Goal: Task Accomplishment & Management: Manage account settings

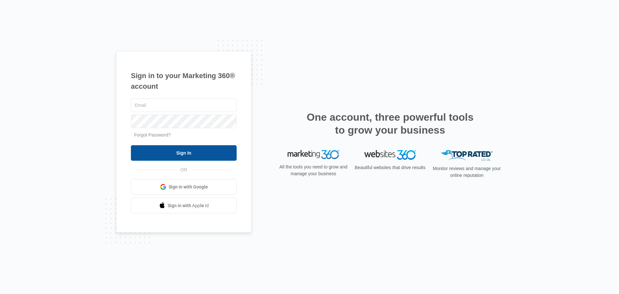
type input "amber@westernconstructionsystems.com"
click at [178, 154] on input "Sign In" at bounding box center [184, 152] width 106 height 15
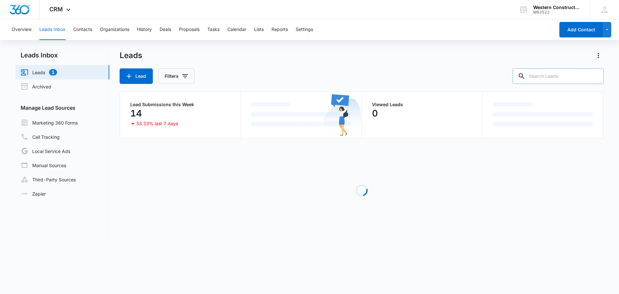
click at [545, 80] on input "text" at bounding box center [558, 75] width 91 height 15
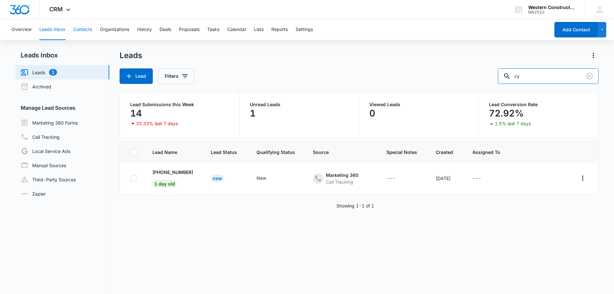
type input "cy"
click at [80, 29] on button "Contacts" at bounding box center [82, 29] width 19 height 21
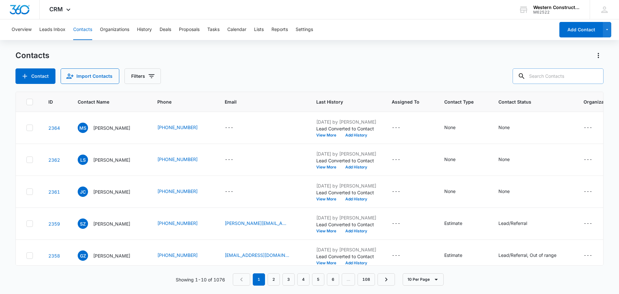
click at [558, 76] on input "text" at bounding box center [558, 75] width 91 height 15
type input "cy"
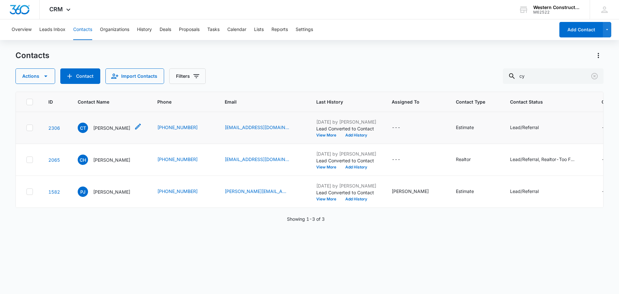
click at [107, 131] on p "Cy Torrey-Stahl" at bounding box center [111, 127] width 37 height 7
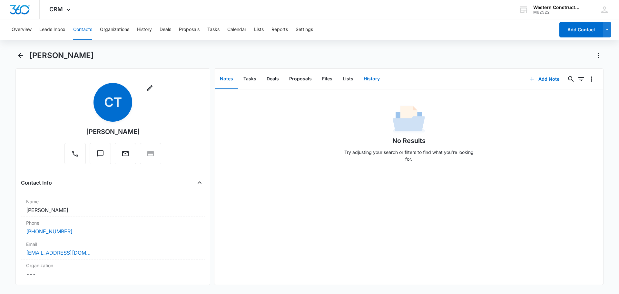
click at [368, 82] on button "History" at bounding box center [372, 79] width 26 height 20
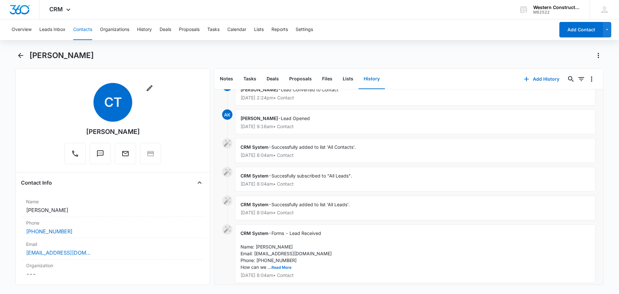
scroll to position [29, 0]
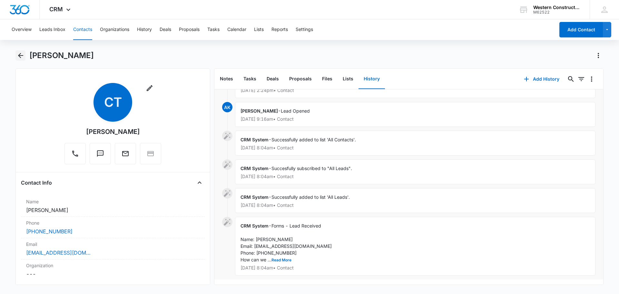
click at [18, 58] on icon "Back" at bounding box center [21, 56] width 8 height 8
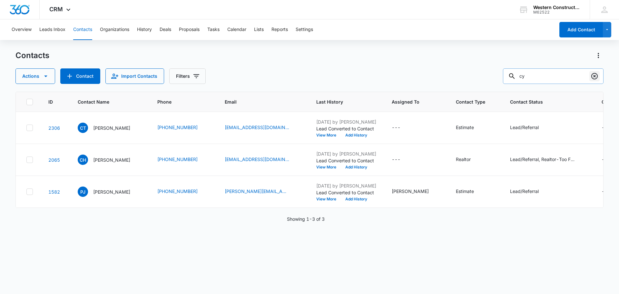
click at [593, 75] on icon "Clear" at bounding box center [595, 76] width 8 height 8
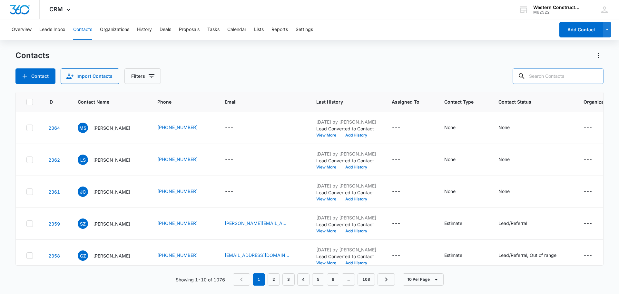
click at [550, 77] on input "text" at bounding box center [558, 75] width 91 height 15
type input "dan goore"
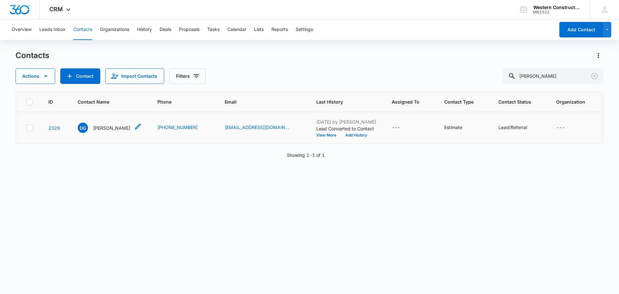
click at [102, 126] on p "Dan Goore" at bounding box center [111, 127] width 37 height 7
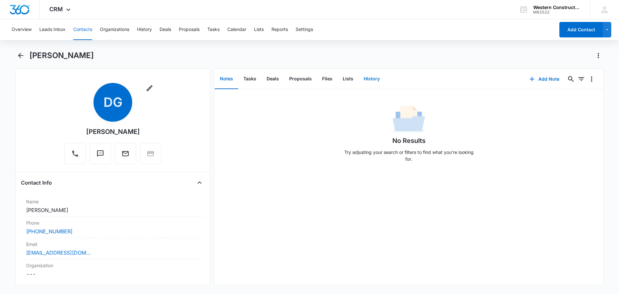
click at [361, 83] on button "History" at bounding box center [372, 79] width 26 height 20
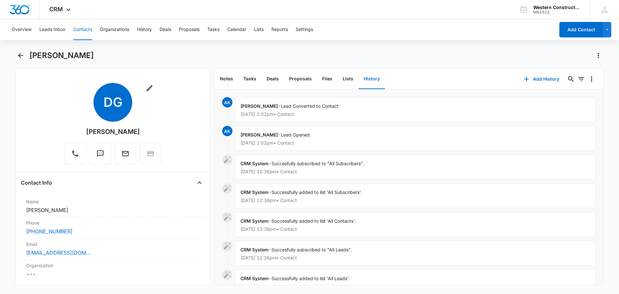
scroll to position [86, 0]
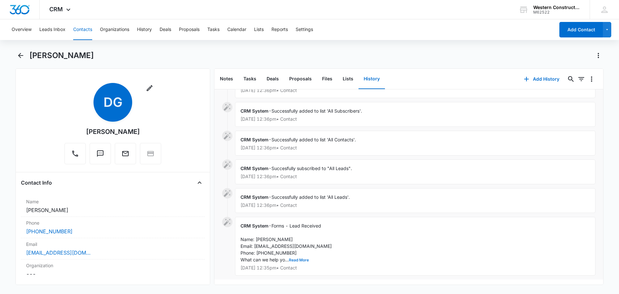
click at [302, 258] on button "Read More" at bounding box center [299, 260] width 20 height 4
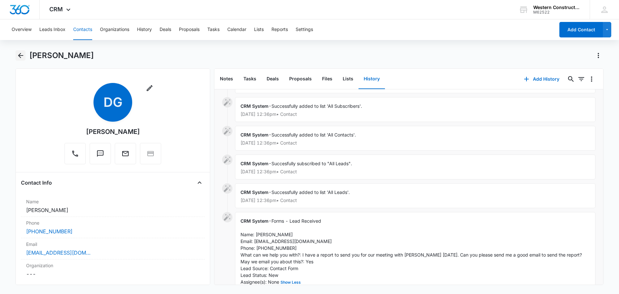
click at [18, 59] on icon "Back" at bounding box center [21, 56] width 8 height 8
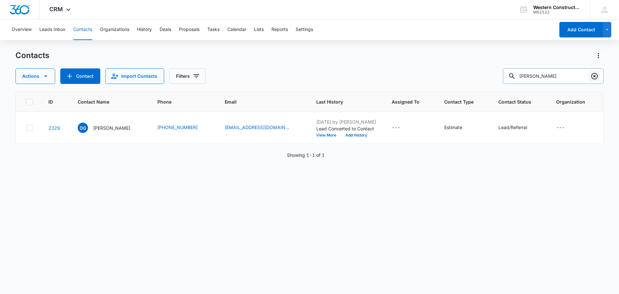
click at [595, 74] on icon "Clear" at bounding box center [595, 76] width 8 height 8
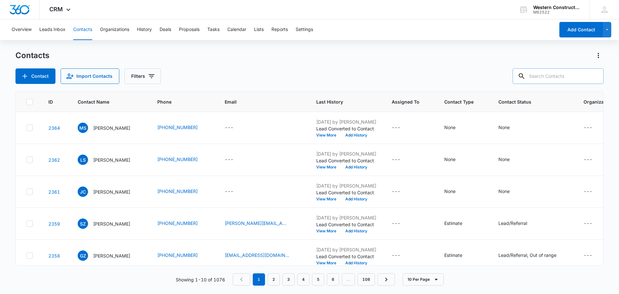
click at [544, 76] on input "text" at bounding box center [558, 75] width 91 height 15
type input "deb glander"
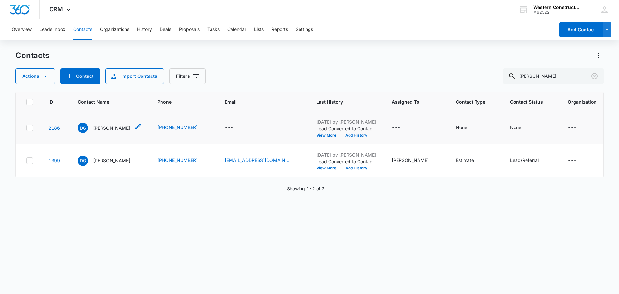
click at [107, 128] on p "Debra Glander" at bounding box center [111, 127] width 37 height 7
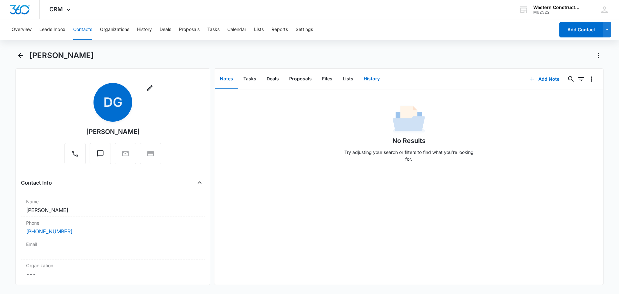
click at [372, 82] on button "History" at bounding box center [372, 79] width 26 height 20
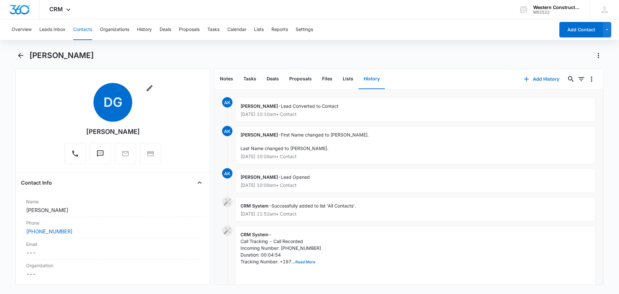
click at [304, 260] on button "Read More" at bounding box center [305, 262] width 20 height 4
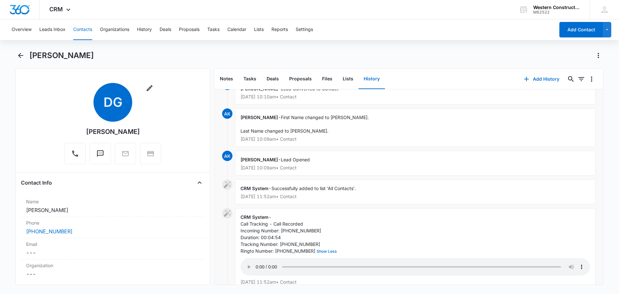
scroll to position [43, 0]
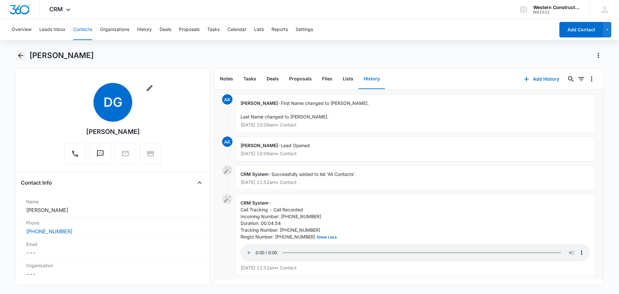
click at [21, 56] on icon "Back" at bounding box center [20, 55] width 5 height 5
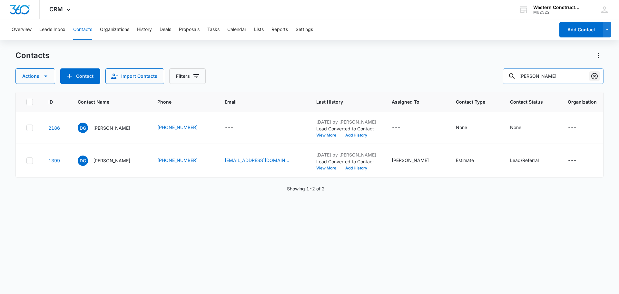
click at [595, 76] on icon "Clear" at bounding box center [594, 76] width 6 height 6
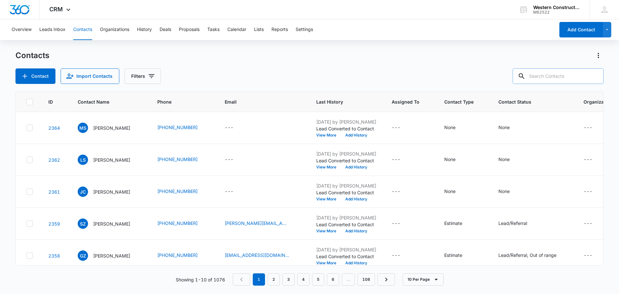
click at [560, 79] on input "text" at bounding box center [558, 75] width 91 height 15
type input "stephanie hamilton"
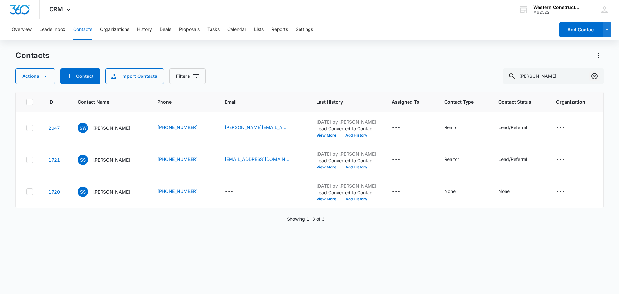
click at [596, 77] on icon "Clear" at bounding box center [595, 76] width 8 height 8
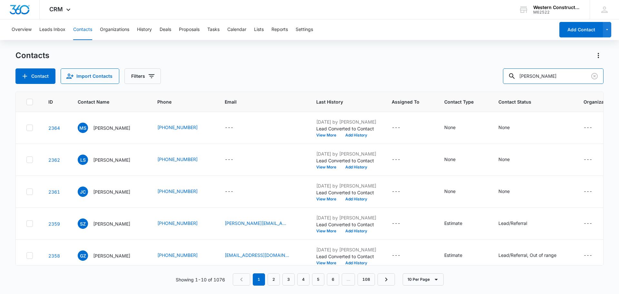
type input "jared ortman"
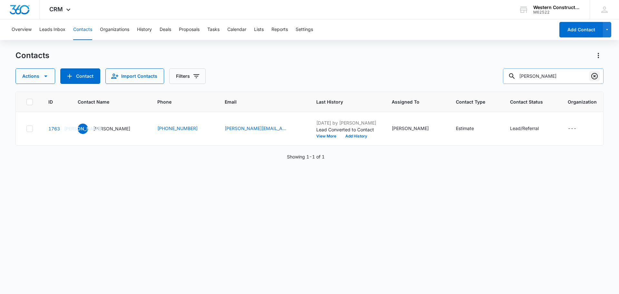
click at [598, 75] on icon "Clear" at bounding box center [594, 76] width 6 height 6
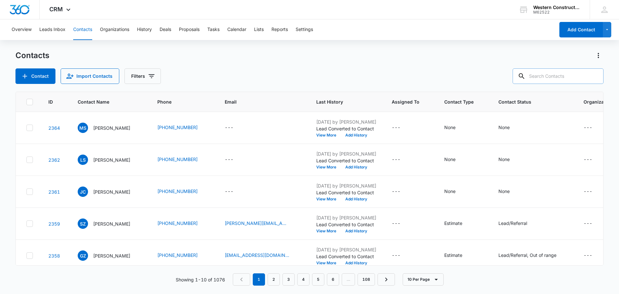
click at [547, 78] on input "text" at bounding box center [558, 75] width 91 height 15
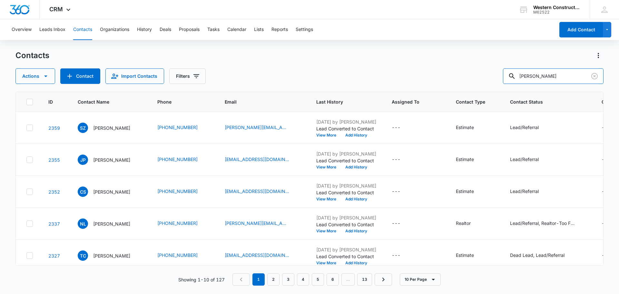
drag, startPoint x: 561, startPoint y: 79, endPoint x: 487, endPoint y: 83, distance: 74.6
click at [487, 83] on div "Actions Contact Import Contacts Filters dorothy cray" at bounding box center [309, 75] width 588 height 15
type input "sandra"
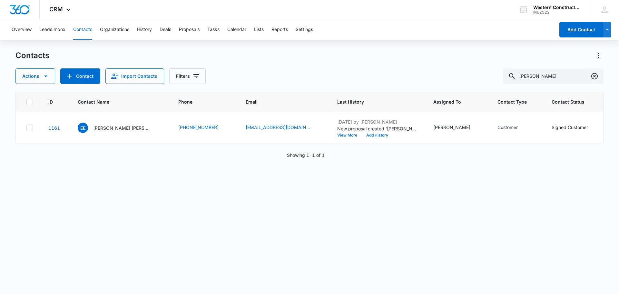
click at [592, 75] on icon "Clear" at bounding box center [594, 76] width 6 height 6
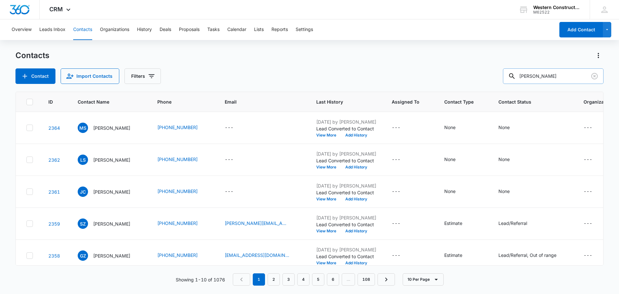
click at [561, 80] on input "lisa" at bounding box center [553, 75] width 101 height 15
type input "lisa williams"
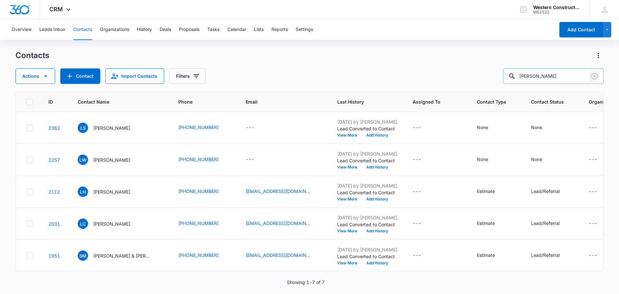
click at [592, 78] on icon "Clear" at bounding box center [594, 76] width 6 height 6
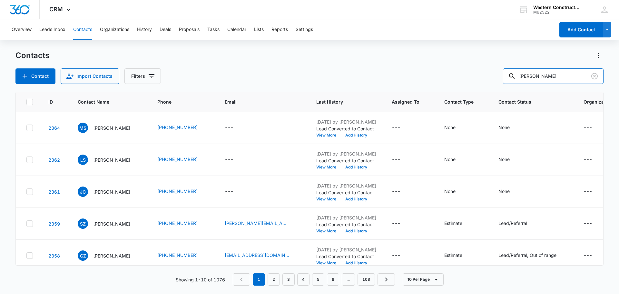
type input "ed penna"
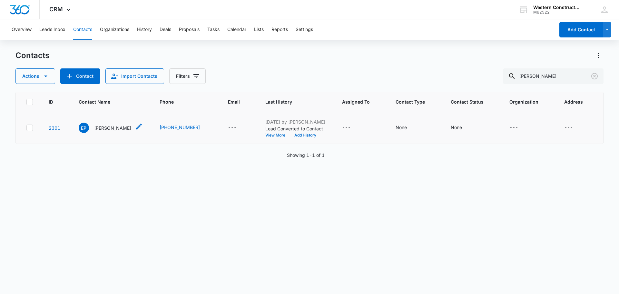
click at [101, 129] on p "Ed Penna" at bounding box center [112, 127] width 37 height 7
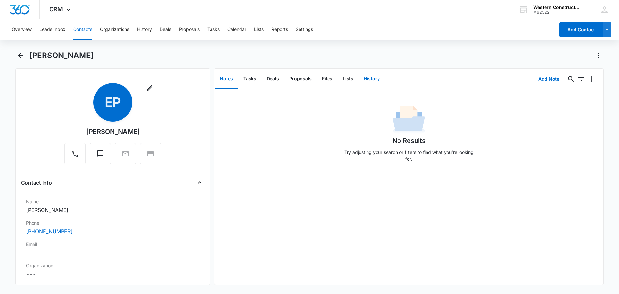
click at [374, 80] on button "History" at bounding box center [372, 79] width 26 height 20
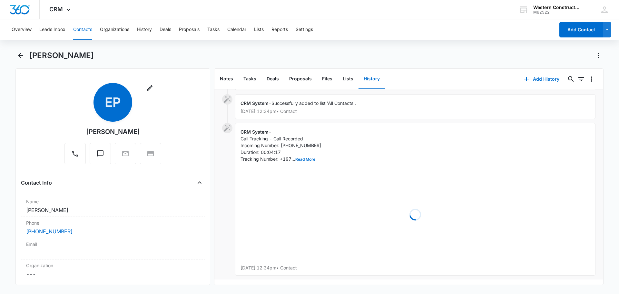
scroll to position [58, 0]
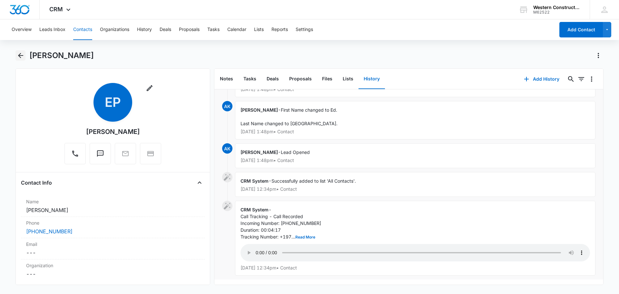
click at [18, 58] on icon "Back" at bounding box center [21, 56] width 8 height 8
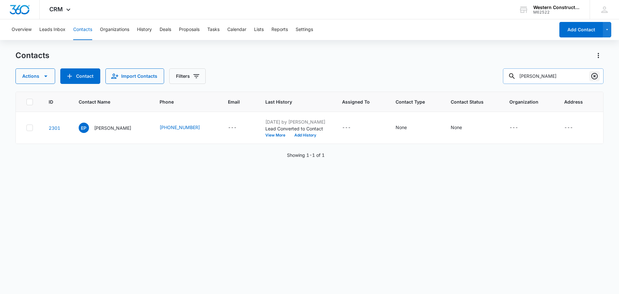
click at [593, 74] on icon "Clear" at bounding box center [594, 76] width 6 height 6
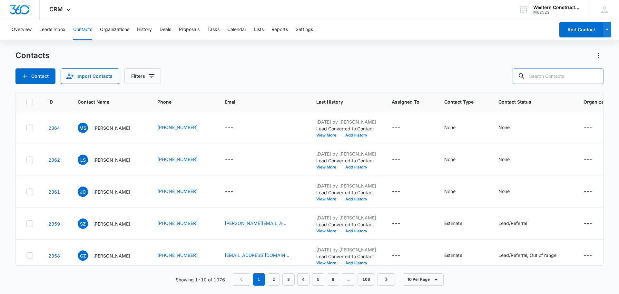
click at [543, 76] on input "text" at bounding box center [558, 75] width 91 height 15
type input "gina clemmer"
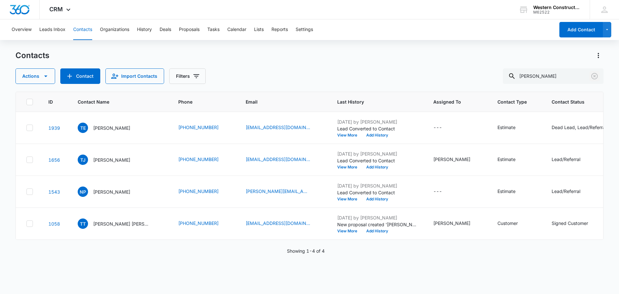
drag, startPoint x: 596, startPoint y: 76, endPoint x: 512, endPoint y: 78, distance: 83.6
click at [596, 76] on icon "Clear" at bounding box center [595, 76] width 8 height 8
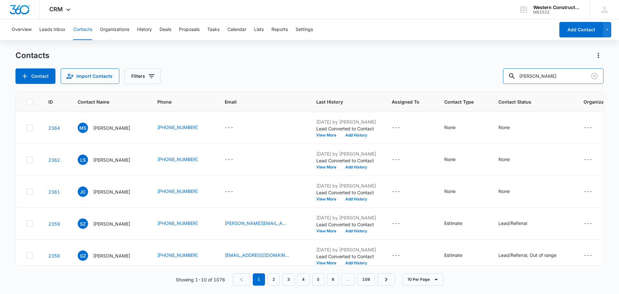
type input "amy salsgiver"
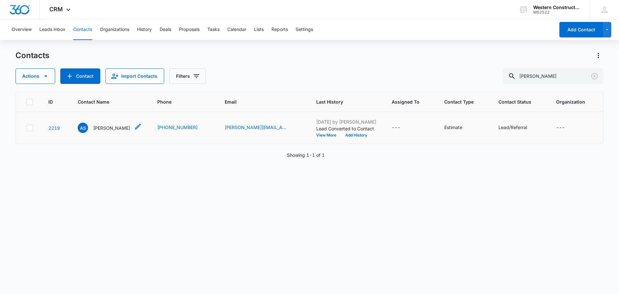
click at [109, 131] on p "Amy Salsgiver" at bounding box center [111, 127] width 37 height 7
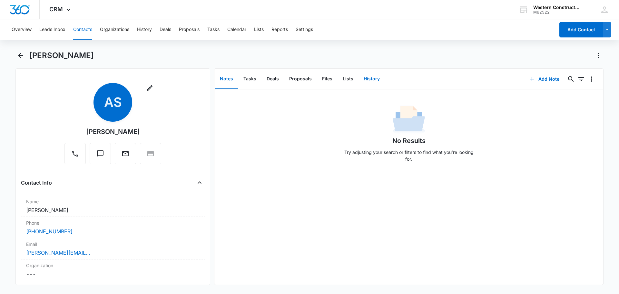
click at [372, 78] on button "History" at bounding box center [372, 79] width 26 height 20
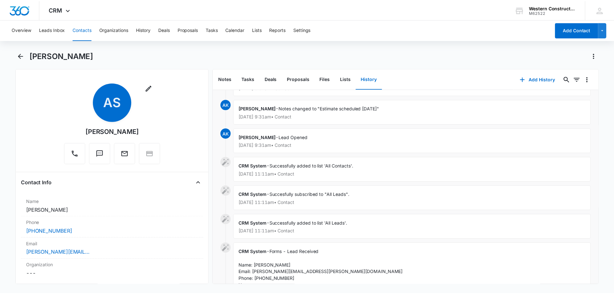
scroll to position [57, 0]
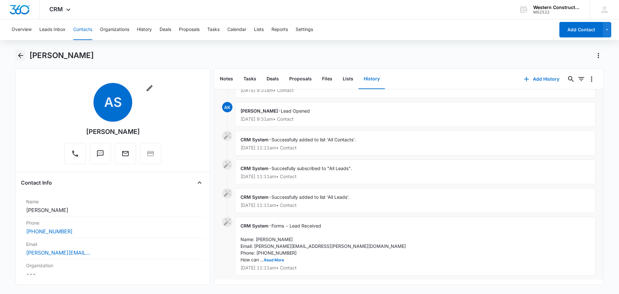
click at [19, 53] on icon "Back" at bounding box center [21, 56] width 8 height 8
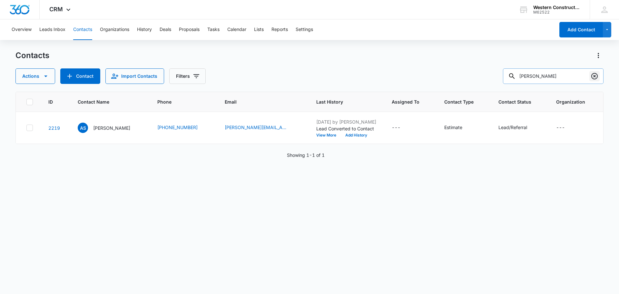
click at [597, 76] on icon "Clear" at bounding box center [595, 76] width 8 height 8
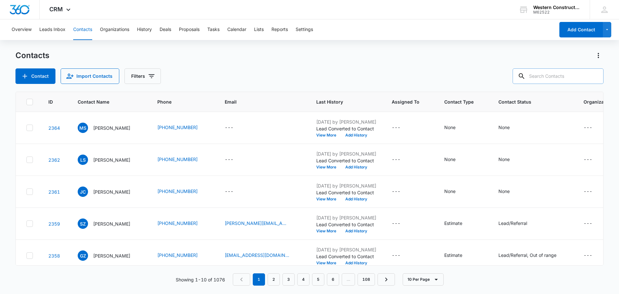
click at [561, 76] on input "text" at bounding box center [558, 75] width 91 height 15
type input "jesse borghesi"
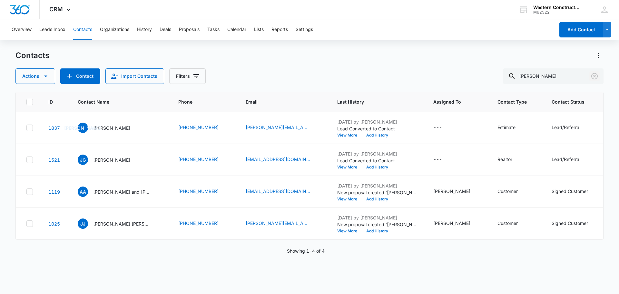
click at [591, 75] on icon "Clear" at bounding box center [595, 76] width 8 height 8
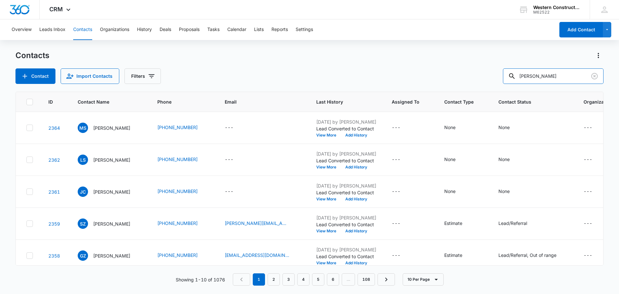
type input "bruce webb"
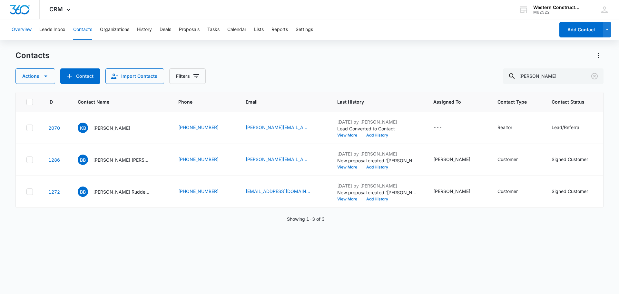
click at [15, 29] on button "Overview" at bounding box center [22, 29] width 20 height 21
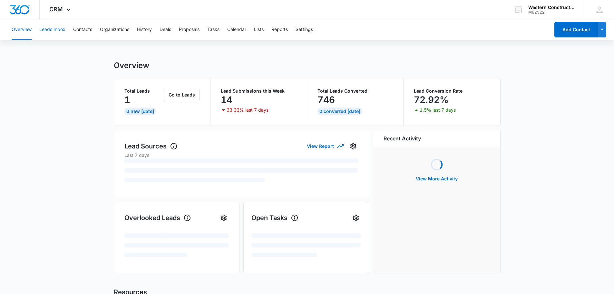
click at [49, 30] on button "Leads Inbox" at bounding box center [52, 29] width 26 height 21
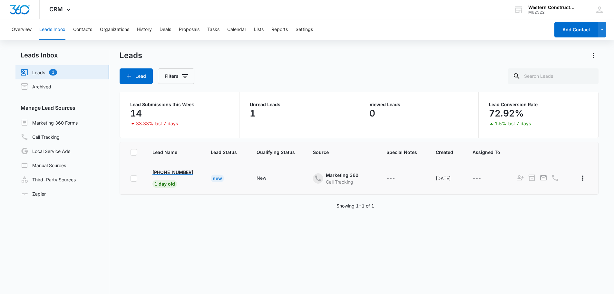
drag, startPoint x: 179, startPoint y: 173, endPoint x: 175, endPoint y: 172, distance: 3.6
click at [179, 173] on p "+1 (971) 222-4858" at bounding box center [173, 172] width 41 height 7
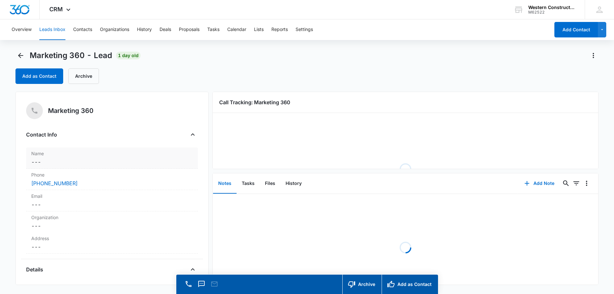
click at [46, 160] on dd "Cancel Save Changes ---" at bounding box center [112, 162] width 162 height 8
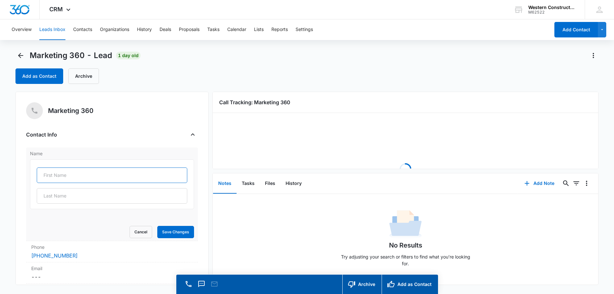
click at [49, 169] on input "text" at bounding box center [112, 174] width 151 height 15
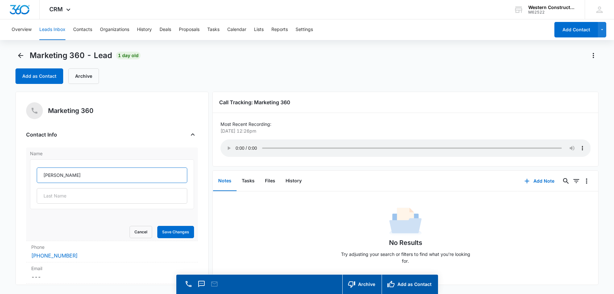
type input "Sandra"
type input "Klosde-Brittle"
click at [182, 231] on button "Save Changes" at bounding box center [175, 232] width 37 height 12
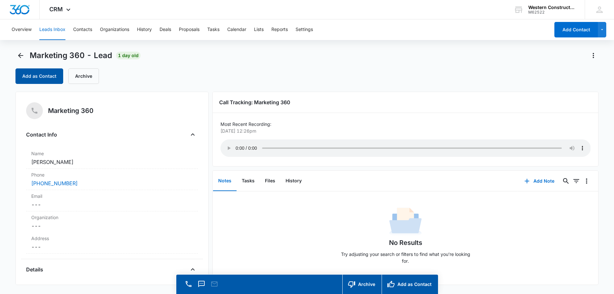
click at [38, 80] on button "Add as Contact" at bounding box center [39, 75] width 48 height 15
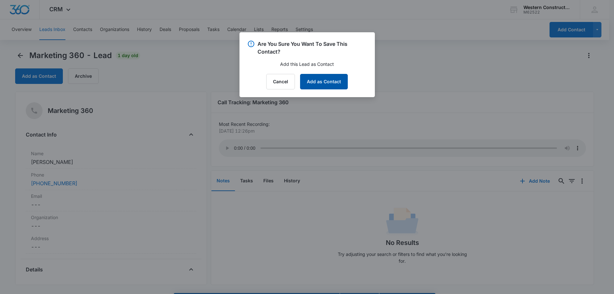
click at [343, 84] on button "Add as Contact" at bounding box center [324, 81] width 48 height 15
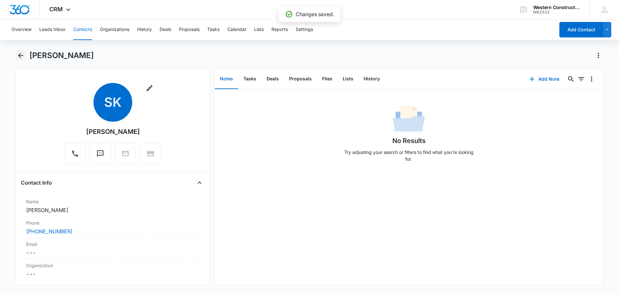
click at [20, 59] on button "Back" at bounding box center [20, 55] width 10 height 10
